Goal: Check status: Check status

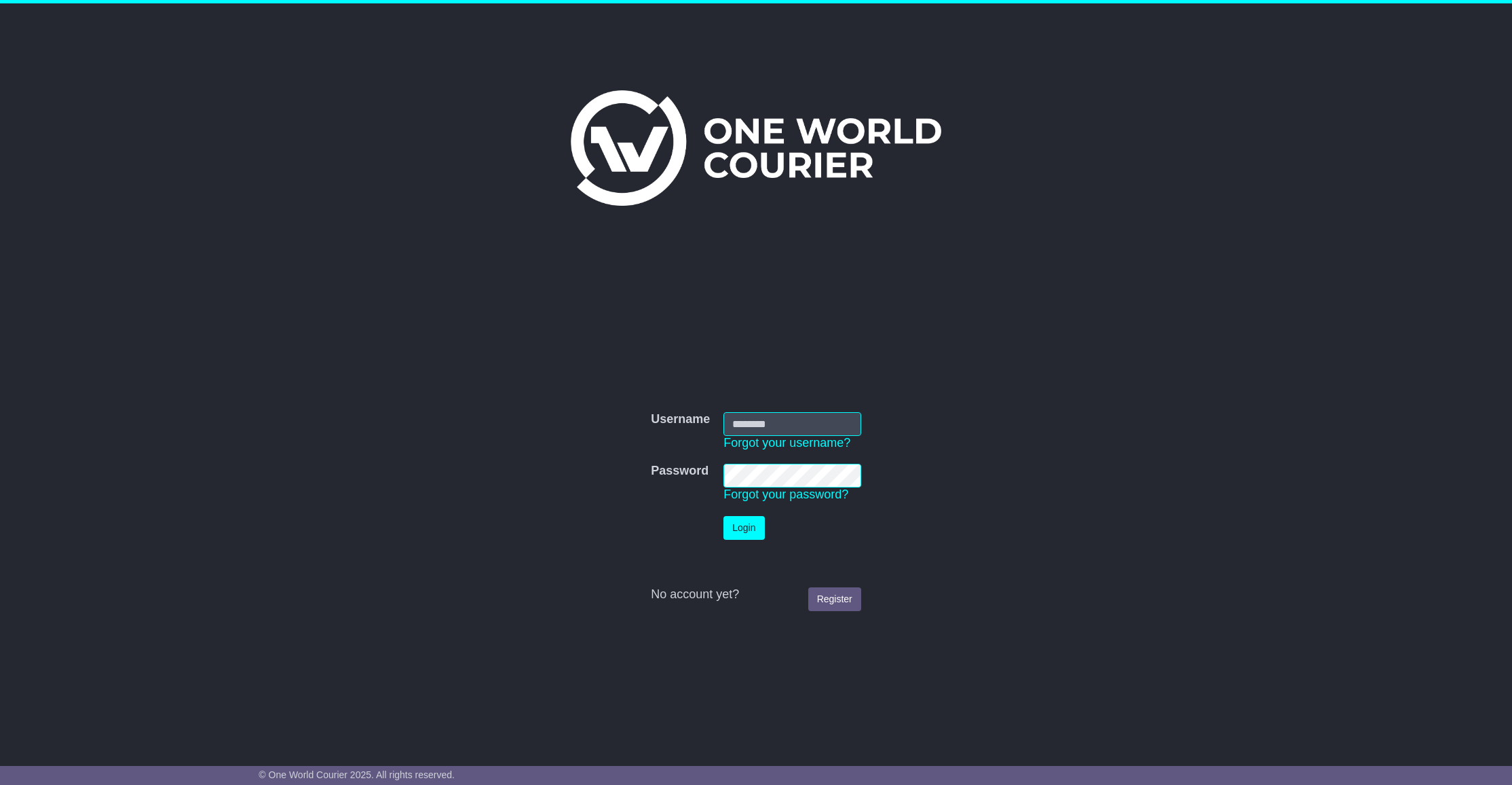
type input "**********"
drag, startPoint x: 754, startPoint y: 520, endPoint x: 780, endPoint y: 503, distance: 31.1
click at [754, 520] on button "Login" at bounding box center [744, 527] width 41 height 23
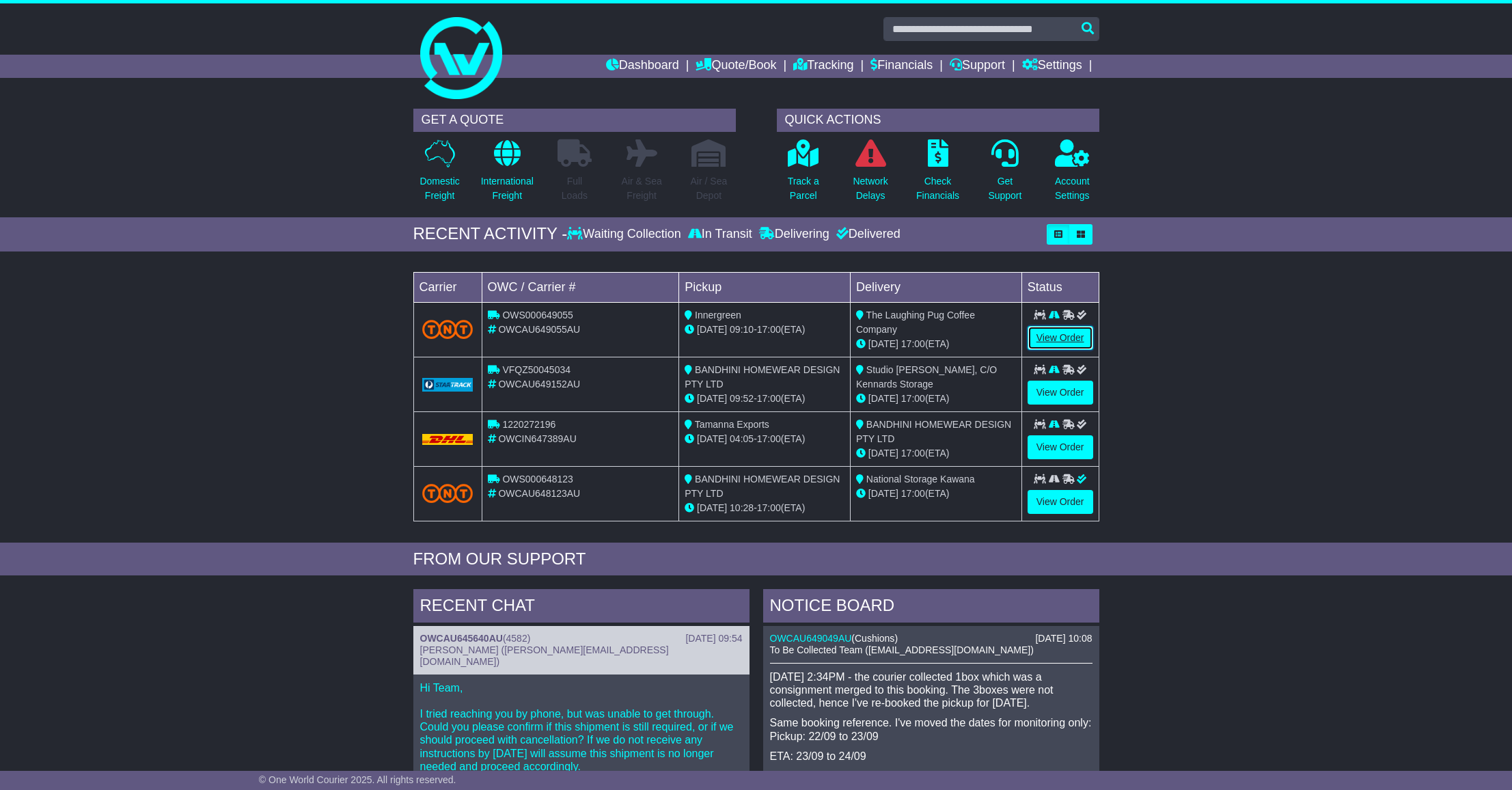
click at [1060, 339] on link "View Order" at bounding box center [1061, 337] width 66 height 23
click at [1047, 340] on link "View Order" at bounding box center [1061, 337] width 66 height 23
click at [1063, 333] on link "View Order" at bounding box center [1061, 337] width 66 height 23
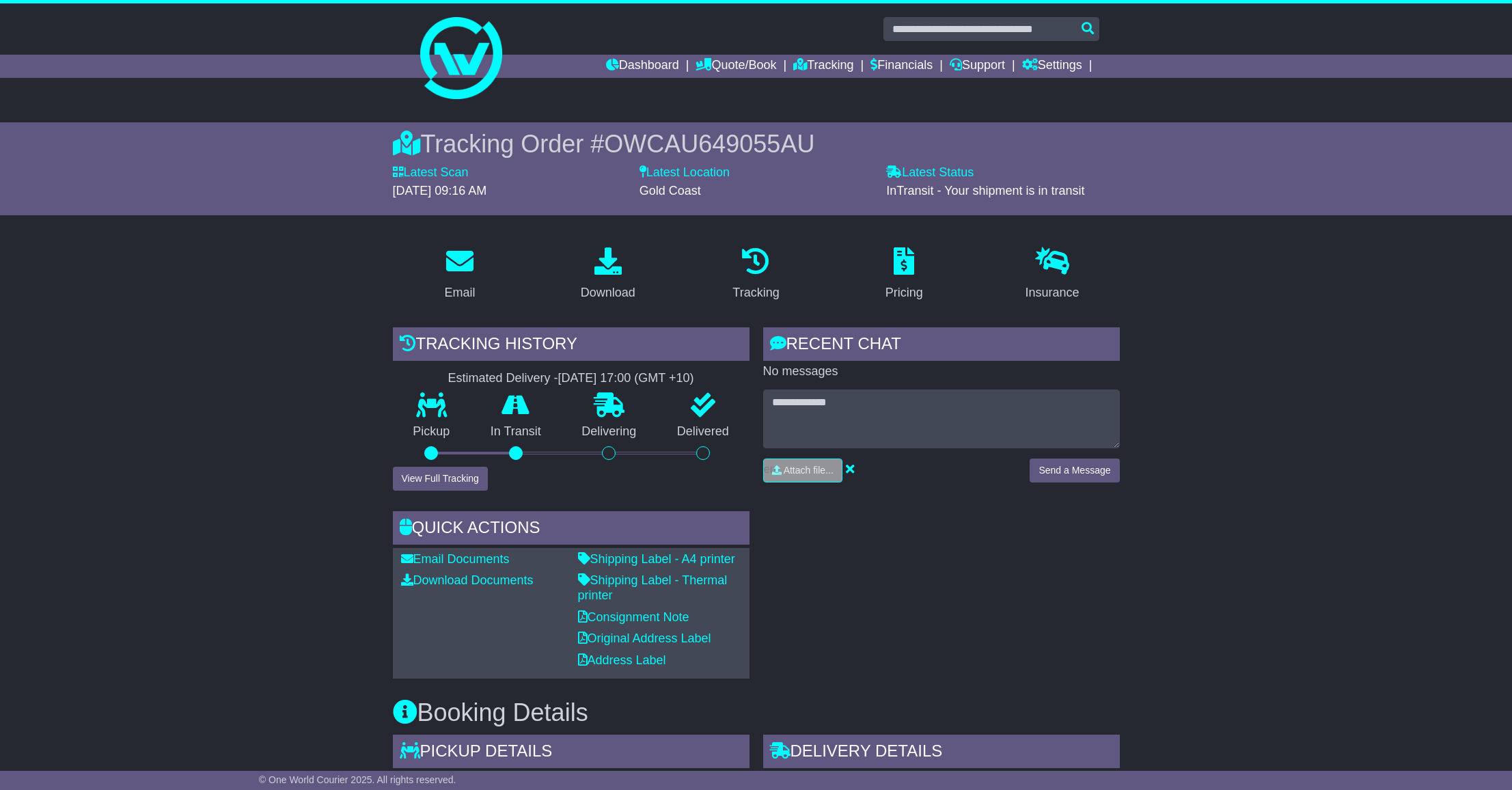
click at [461, 490] on div "Tracking history Estimated Delivery - [DATE] 17:00 (GMT +10) Pickup In Transit …" at bounding box center [571, 503] width 371 height 351
click at [460, 480] on button "View Full Tracking" at bounding box center [440, 478] width 95 height 23
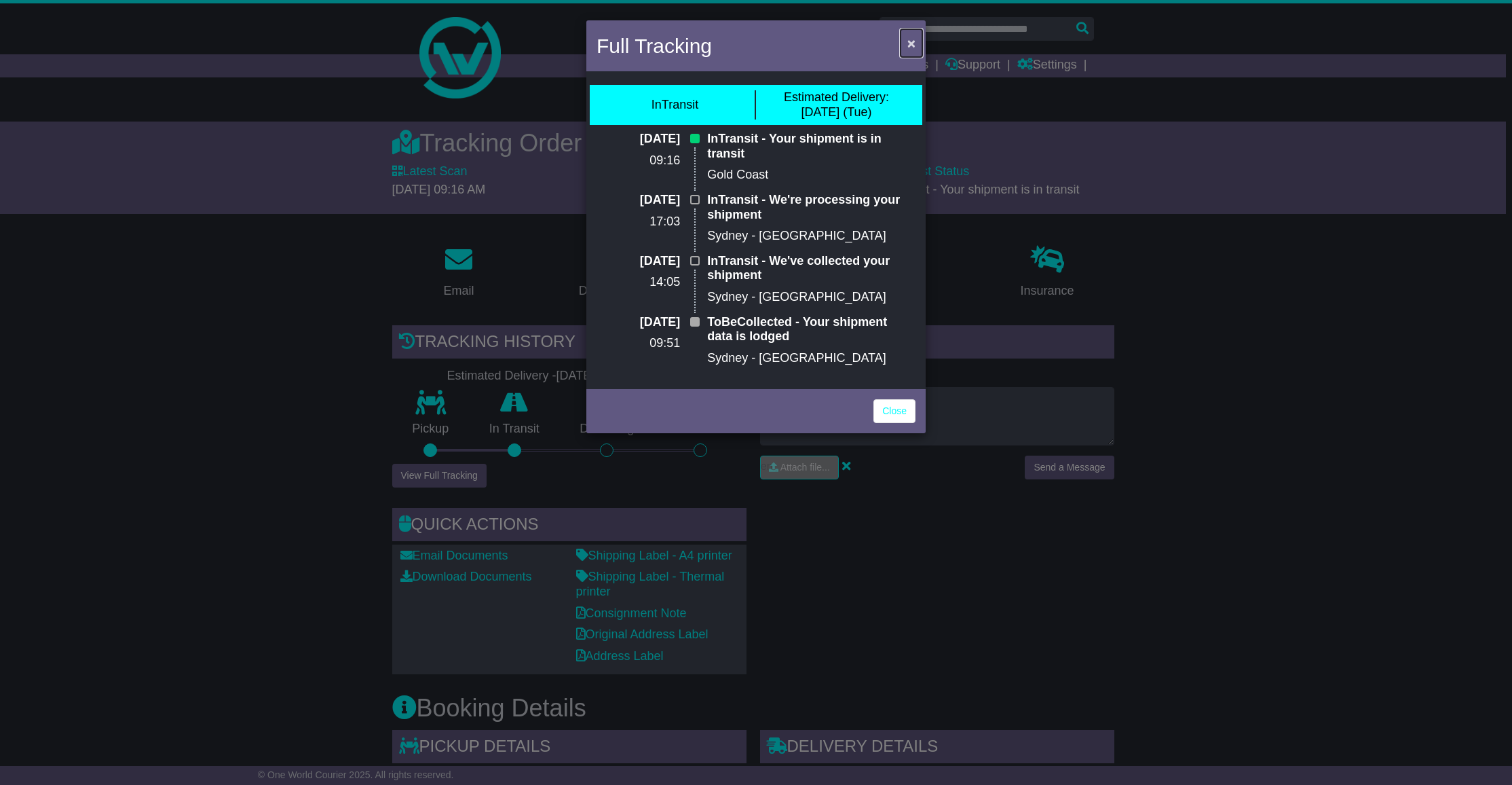
click at [908, 50] on span "×" at bounding box center [912, 43] width 8 height 16
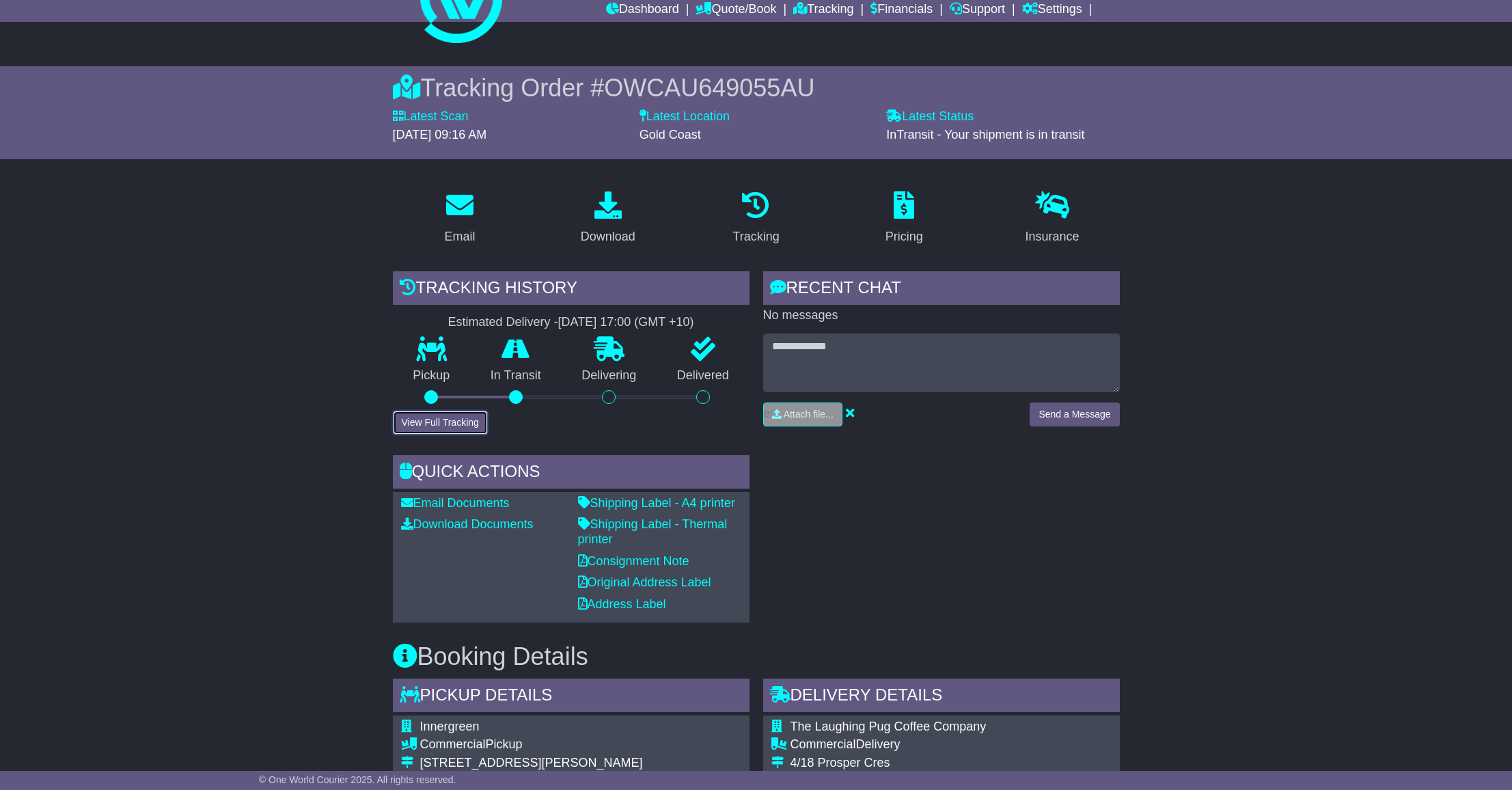
click at [418, 416] on button "View Full Tracking" at bounding box center [440, 422] width 95 height 23
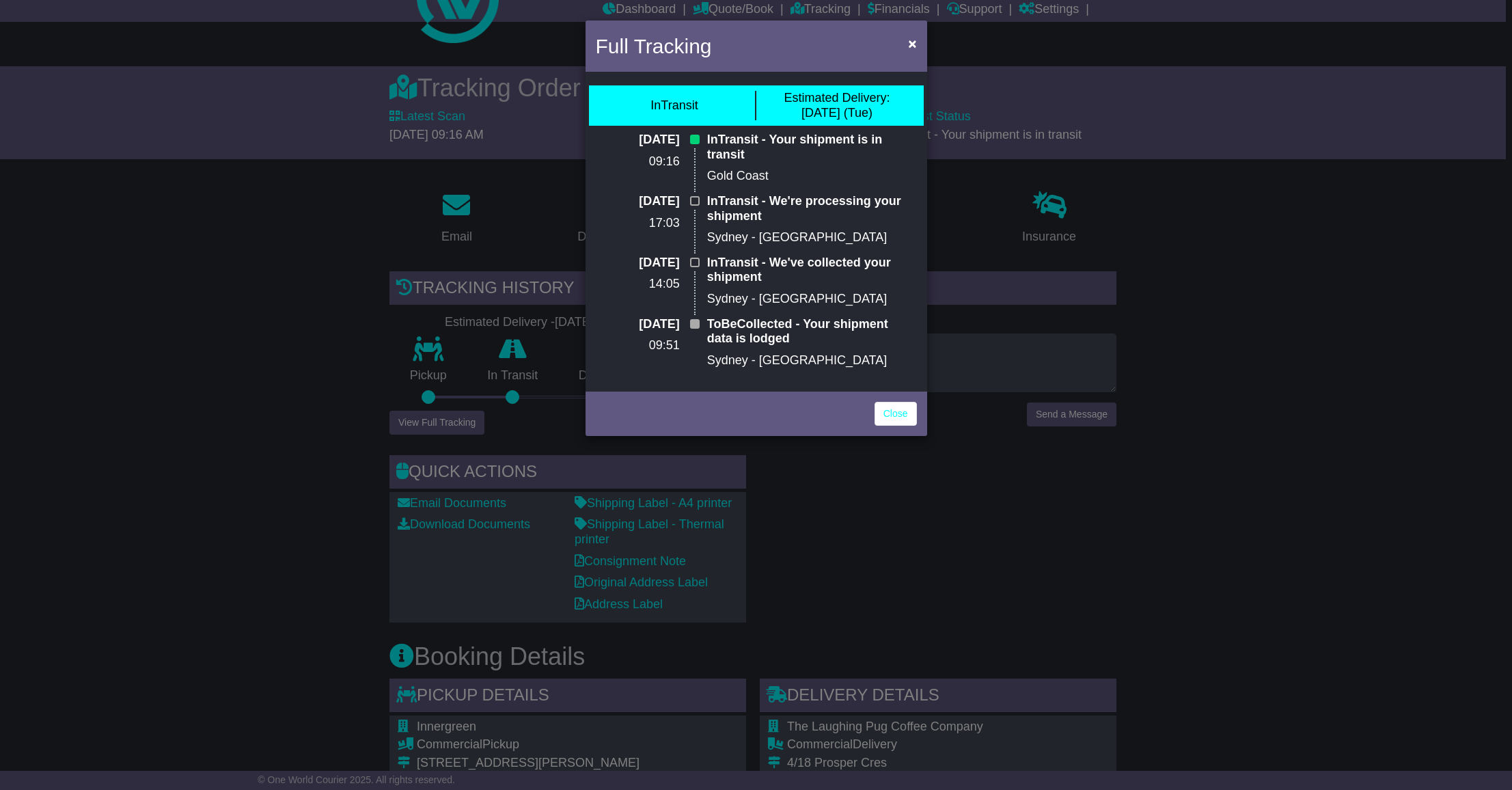
scroll to position [56, 0]
click at [919, 52] on span "×" at bounding box center [918, 43] width 8 height 16
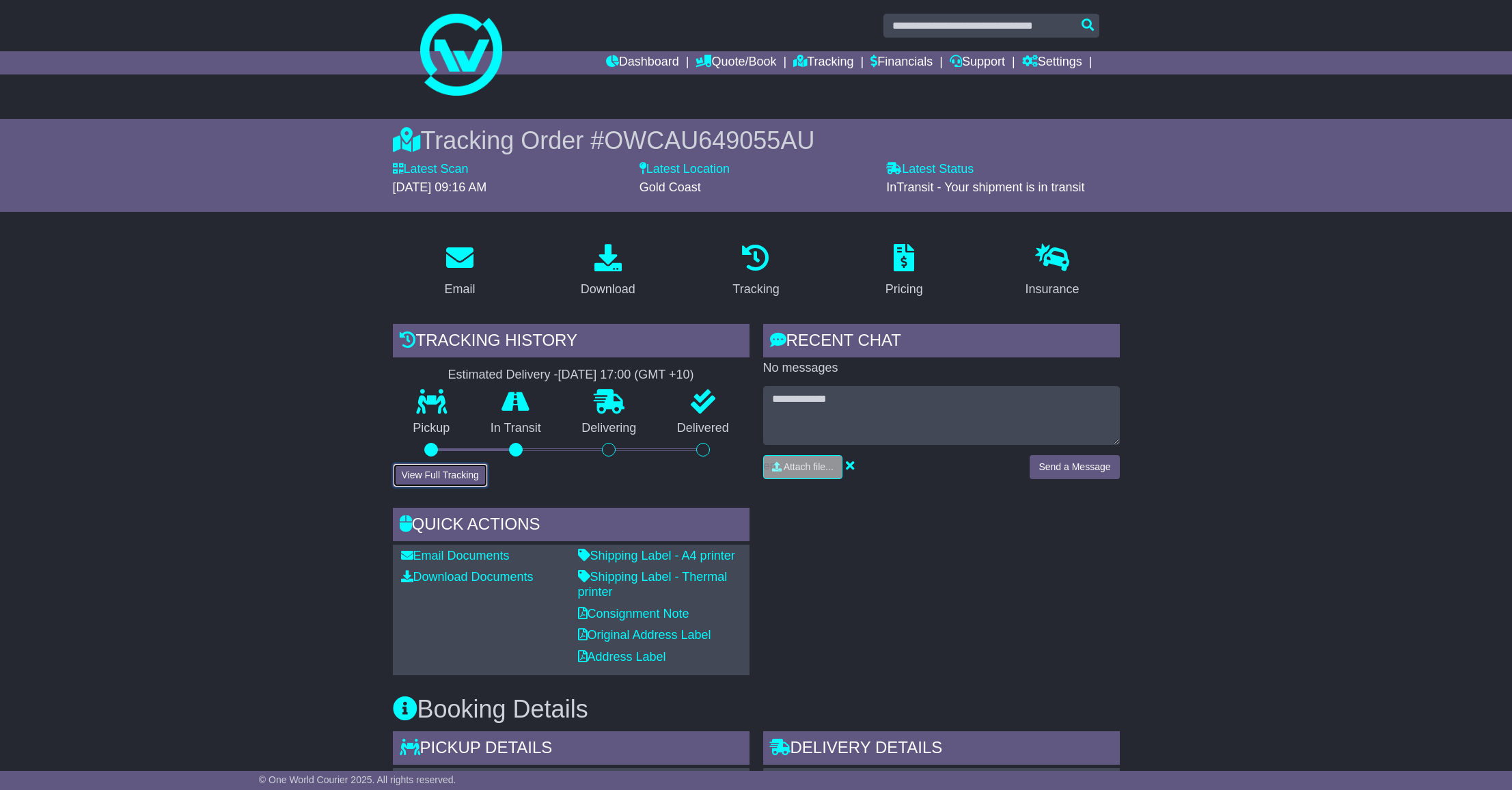
scroll to position [0, 0]
